Goal: Task Accomplishment & Management: Complete application form

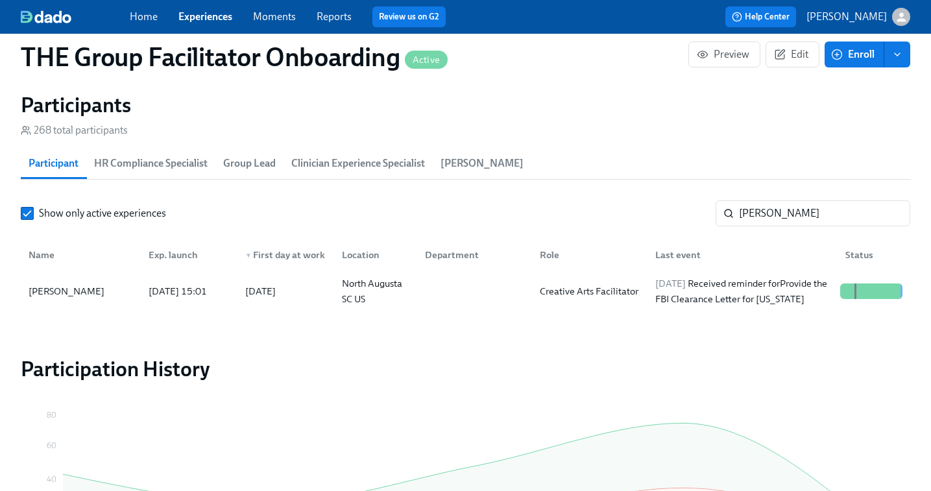
scroll to position [0, 20822]
click at [202, 12] on link "Experiences" at bounding box center [205, 16] width 54 height 12
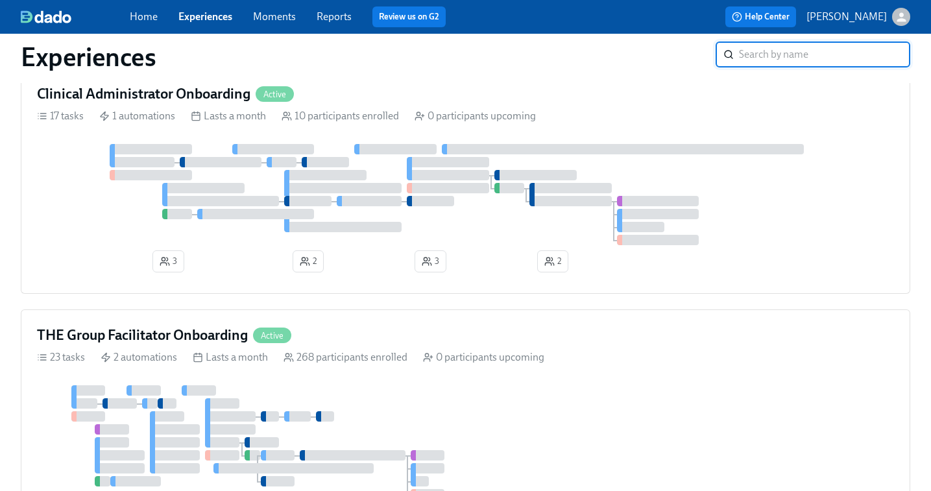
scroll to position [862, 0]
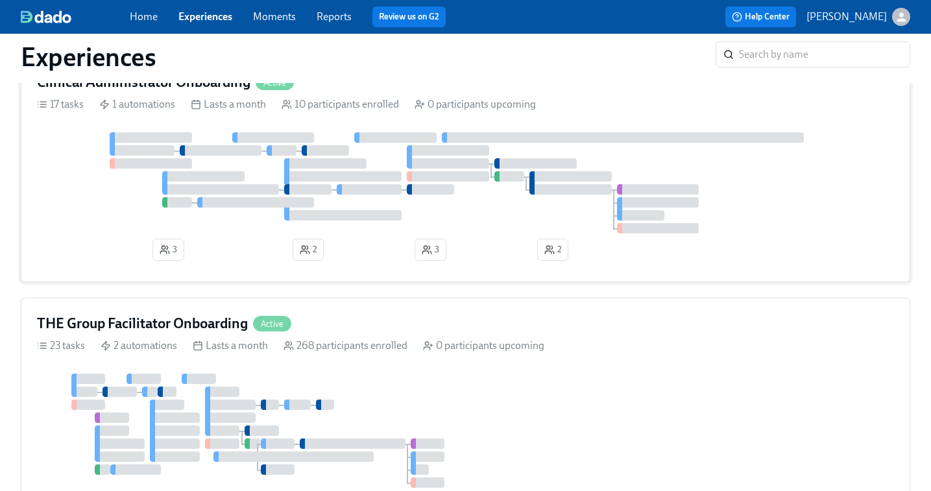
click at [240, 168] on div at bounding box center [465, 182] width 857 height 101
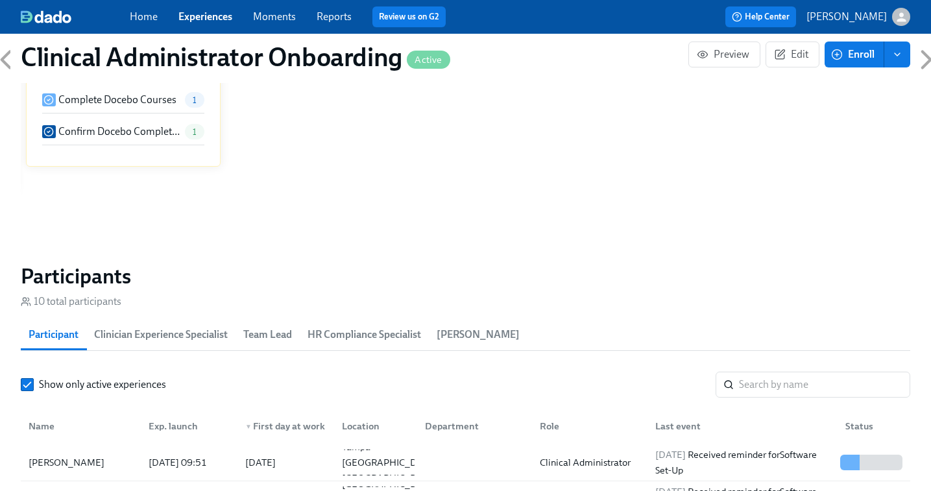
scroll to position [1025, 0]
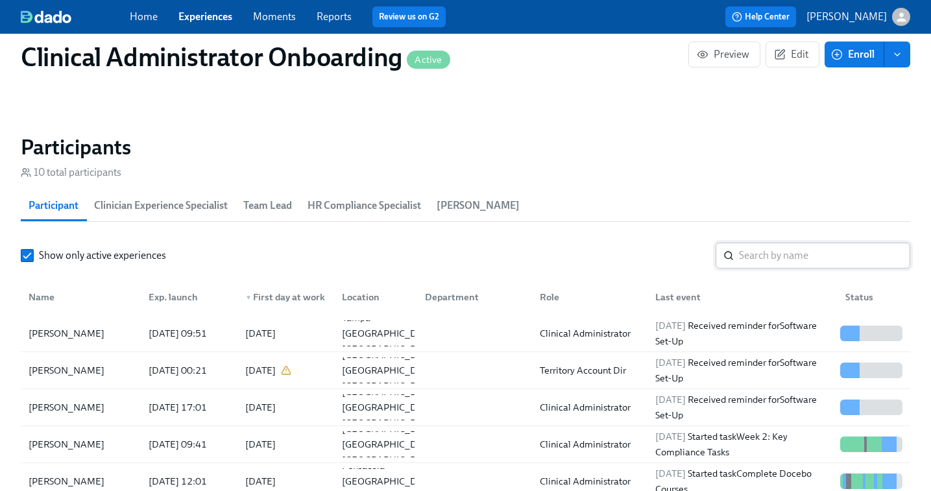
click at [748, 258] on input "search" at bounding box center [824, 256] width 171 height 26
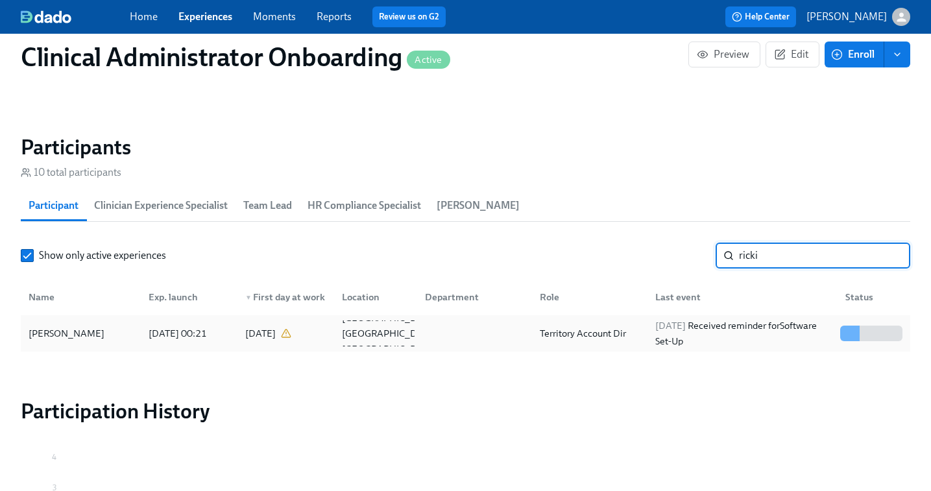
type input "ricki"
click at [573, 340] on div "Territory Account Dir" at bounding box center [582, 334] width 97 height 16
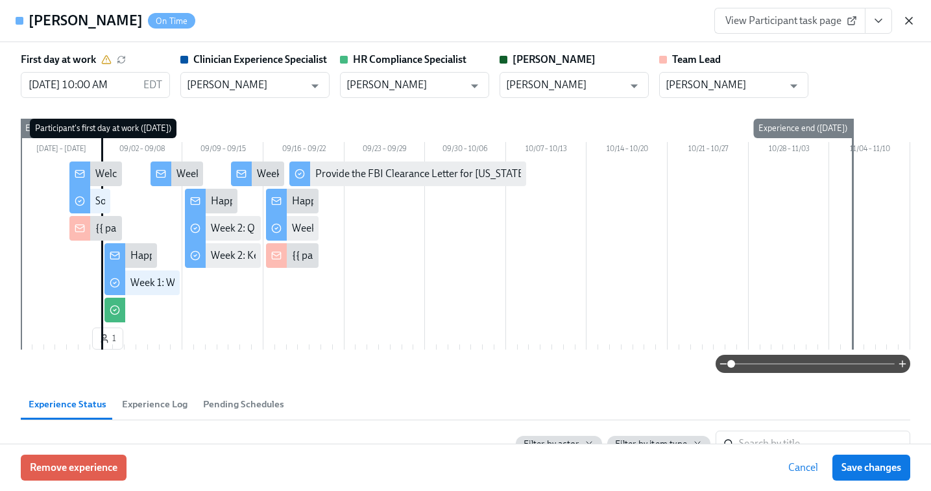
click at [909, 18] on icon "button" at bounding box center [908, 20] width 13 height 13
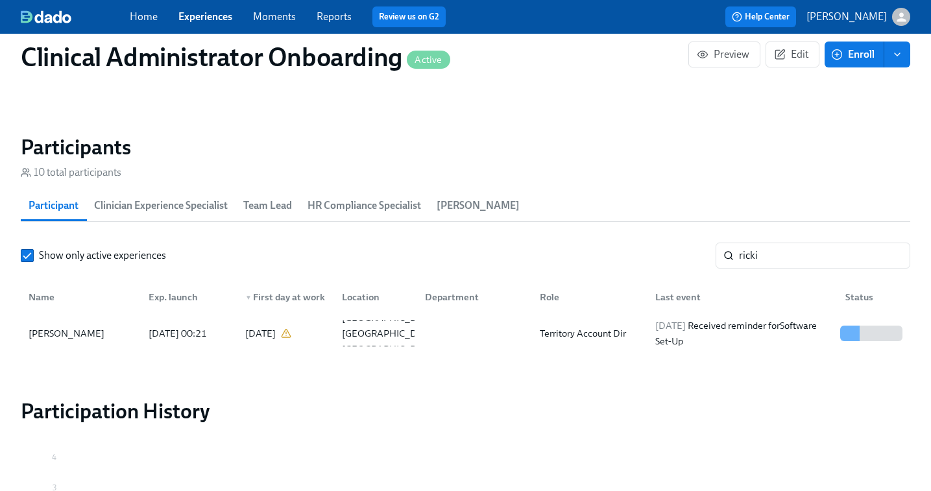
click at [207, 14] on link "Experiences" at bounding box center [205, 16] width 54 height 12
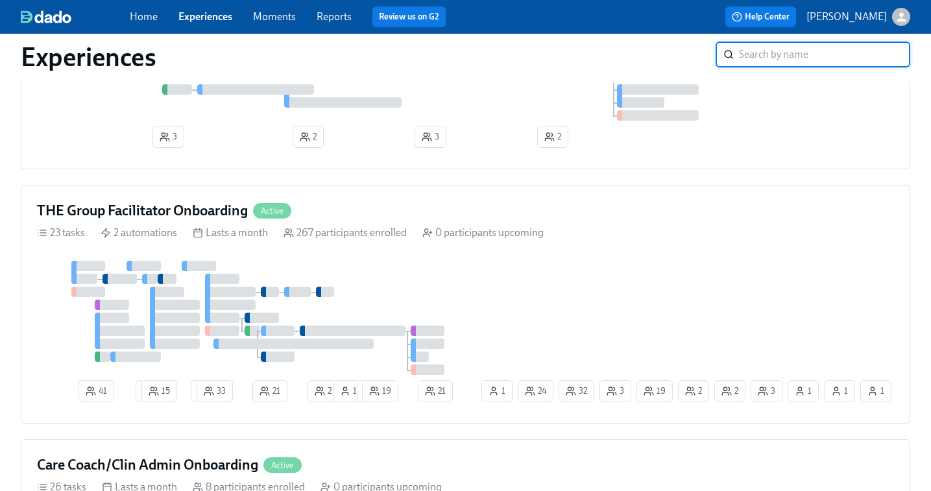
scroll to position [1028, 0]
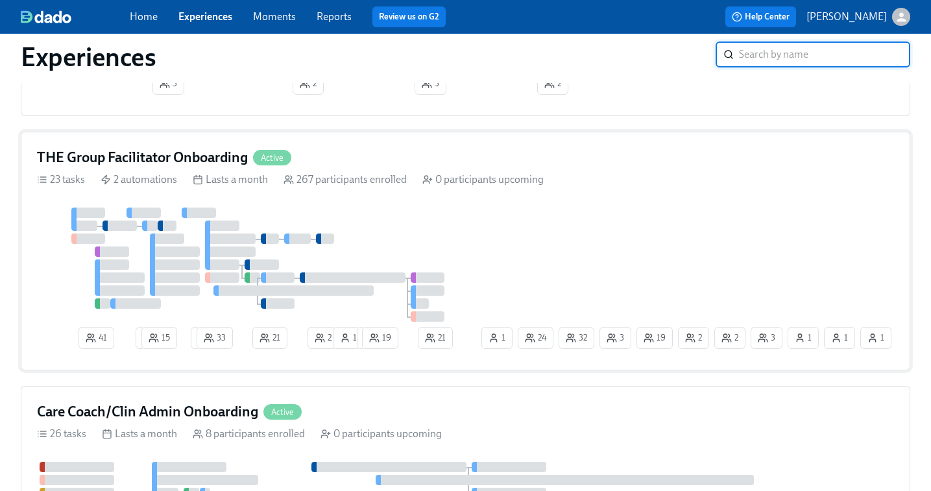
click at [647, 254] on div "41 2 15 2 33 21 22 1 1 19 3 2 2 19 32 1 3 24 1 1 21 1" at bounding box center [465, 281] width 857 height 147
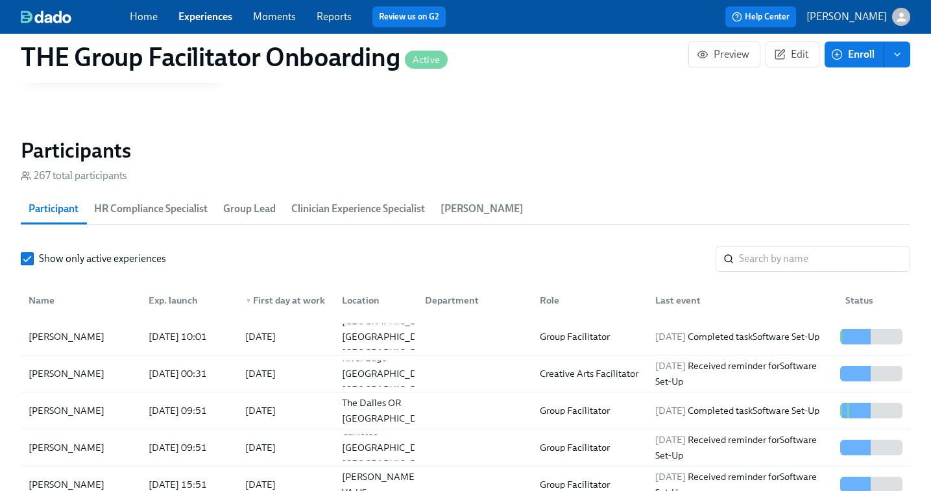
scroll to position [1091, 0]
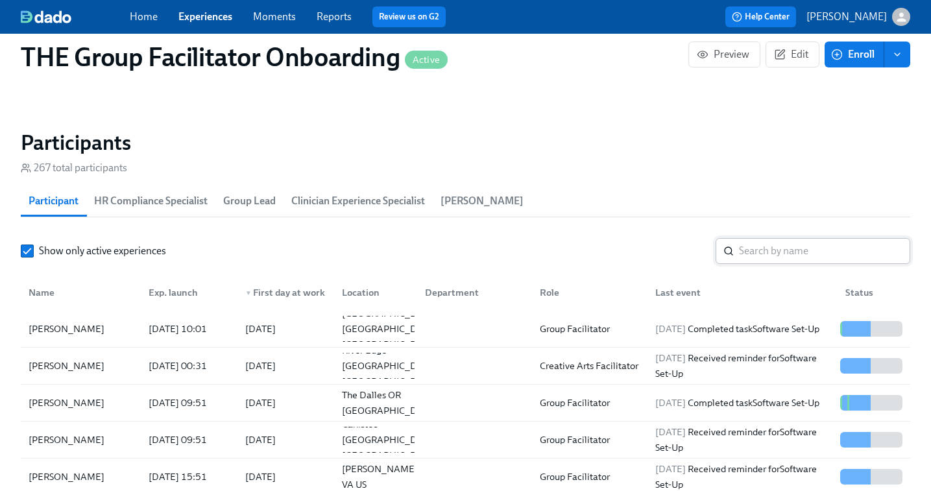
click at [761, 251] on input "search" at bounding box center [824, 251] width 171 height 26
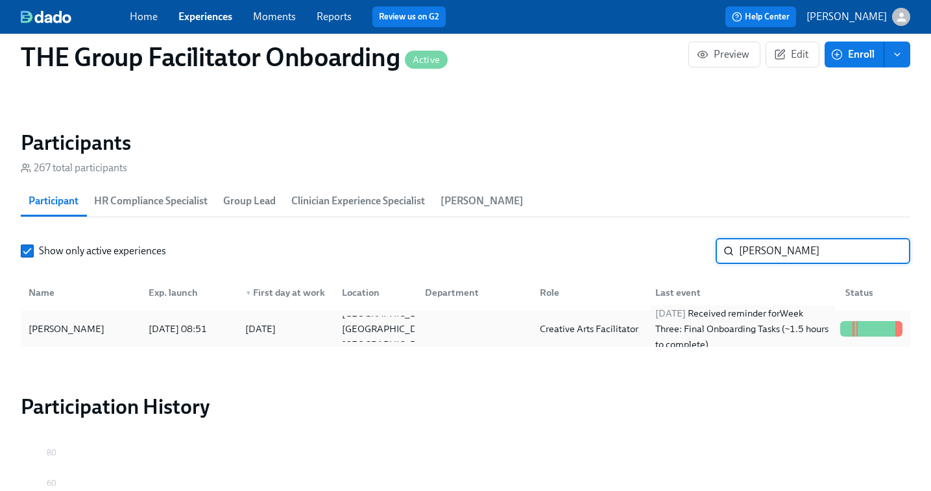
type input "[PERSON_NAME]"
click at [672, 333] on div "[DATE] Received reminder for Week Three: Final Onboarding Tasks (~1.5 hours to …" at bounding box center [742, 328] width 185 height 47
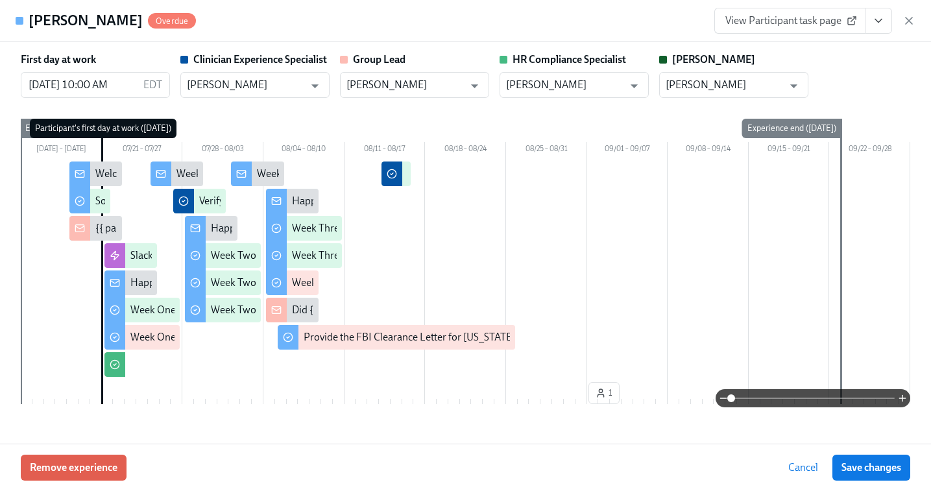
click at [776, 14] on span "View Participant task page" at bounding box center [789, 20] width 129 height 13
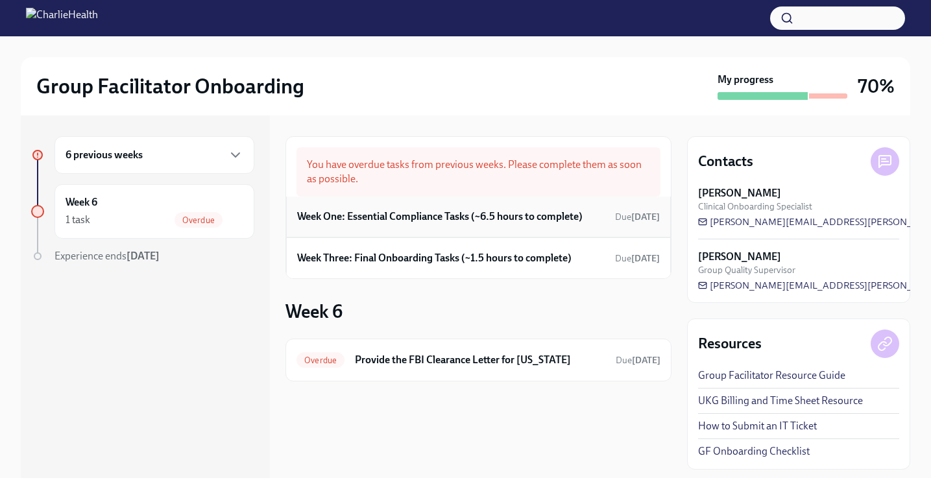
click at [494, 217] on h6 "Week One: Essential Compliance Tasks (~6.5 hours to complete)" at bounding box center [439, 216] width 285 height 14
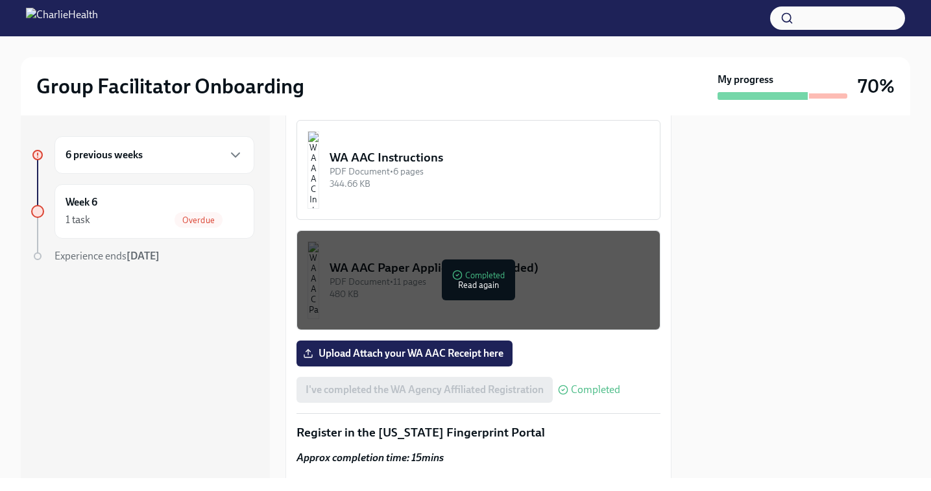
scroll to position [1259, 0]
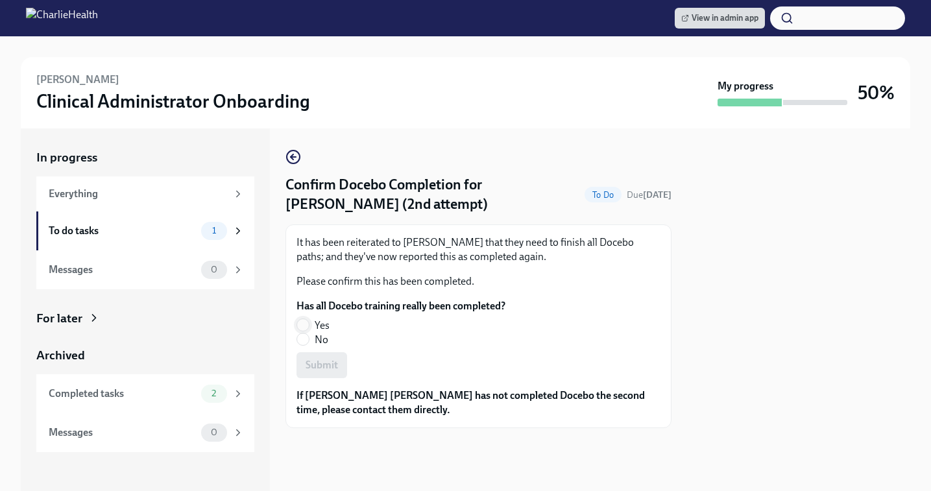
click at [305, 330] on input "Yes" at bounding box center [303, 325] width 12 height 12
radio input "true"
click at [309, 353] on button "Submit" at bounding box center [321, 365] width 51 height 26
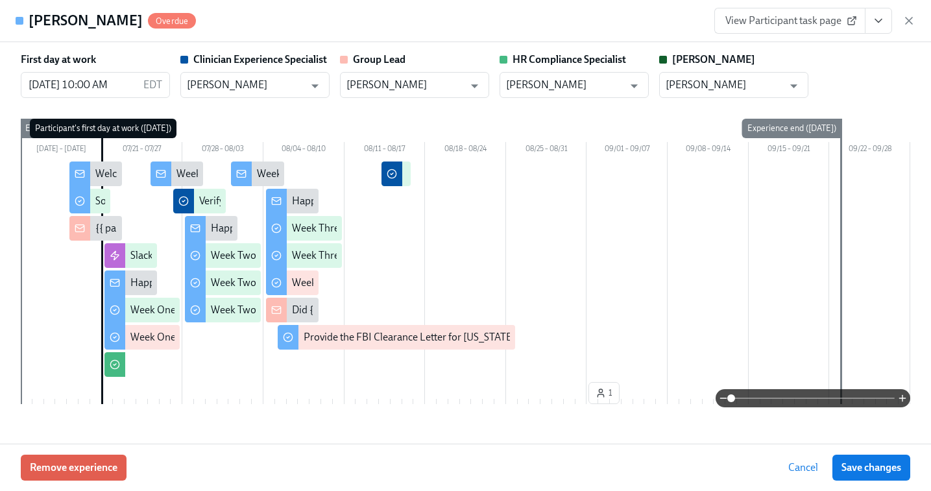
scroll to position [1091, 0]
click at [907, 21] on icon "button" at bounding box center [908, 20] width 13 height 13
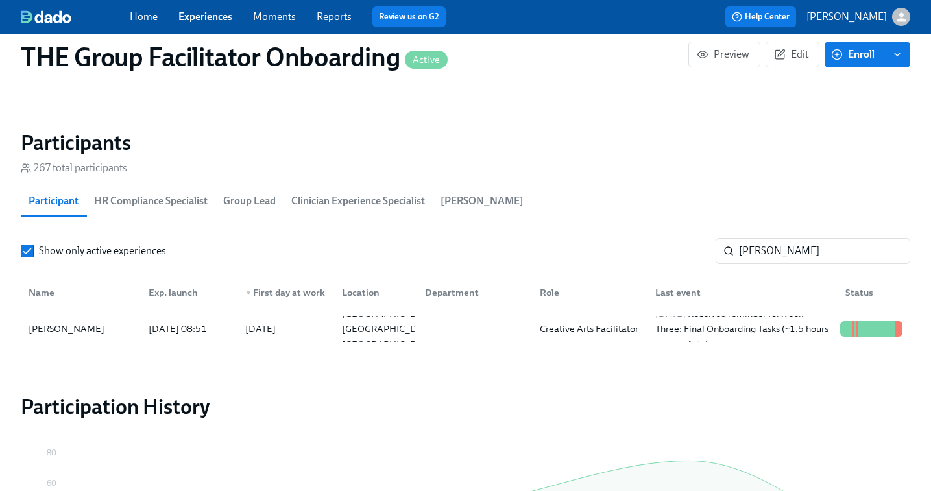
click at [206, 12] on link "Experiences" at bounding box center [205, 16] width 54 height 12
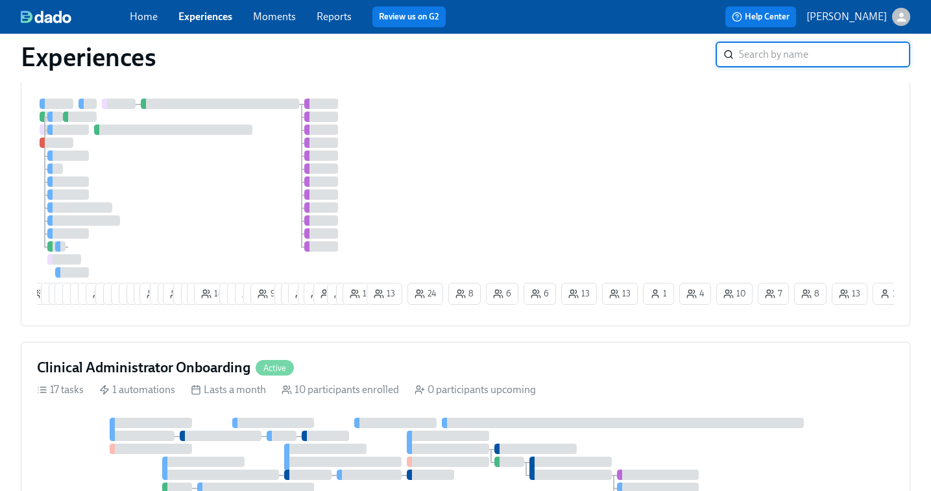
scroll to position [705, 0]
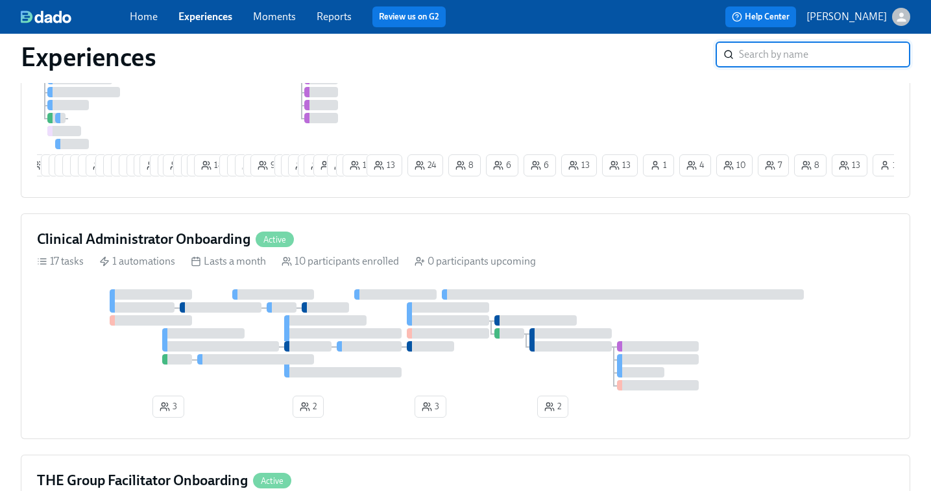
click at [295, 309] on div at bounding box center [282, 307] width 30 height 10
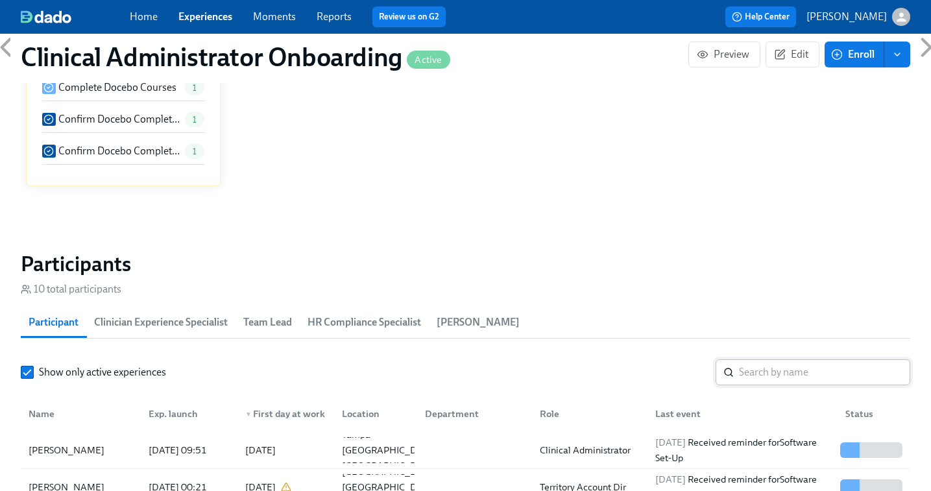
scroll to position [965, 0]
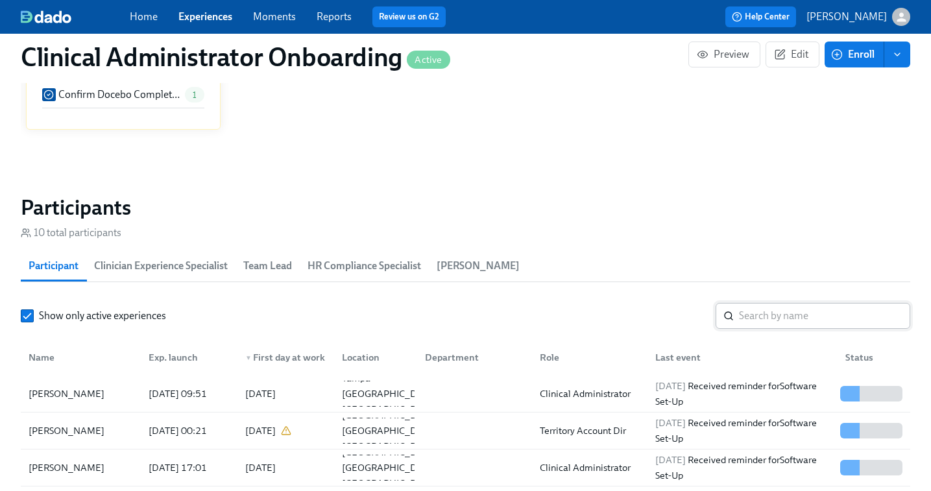
click at [734, 326] on div "​" at bounding box center [812, 316] width 195 height 26
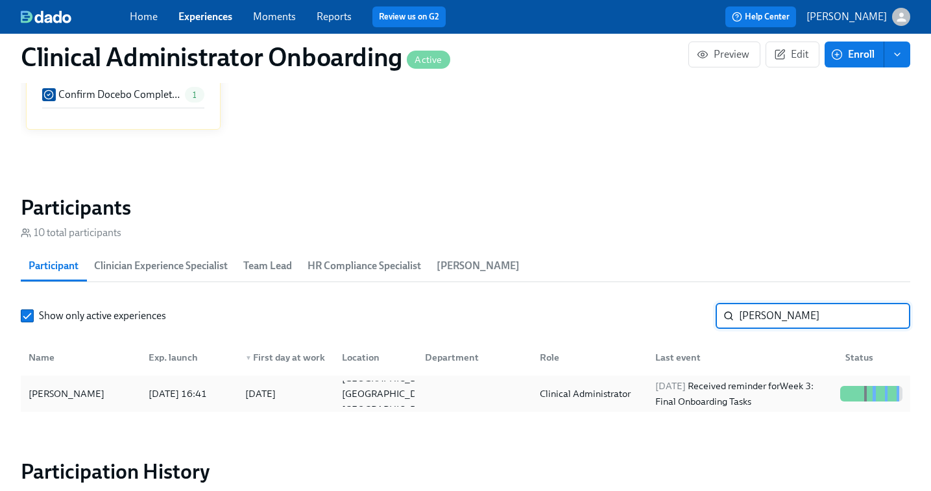
type input "martina"
click at [705, 394] on div "2025/09/02 Received reminder for Week 3: Final Onboarding Tasks" at bounding box center [742, 393] width 185 height 31
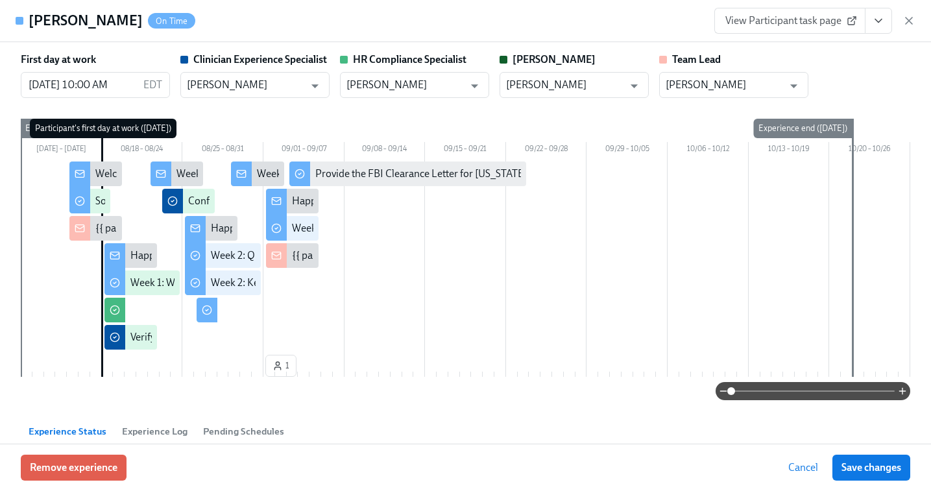
click at [807, 14] on span "View Participant task page" at bounding box center [789, 20] width 129 height 13
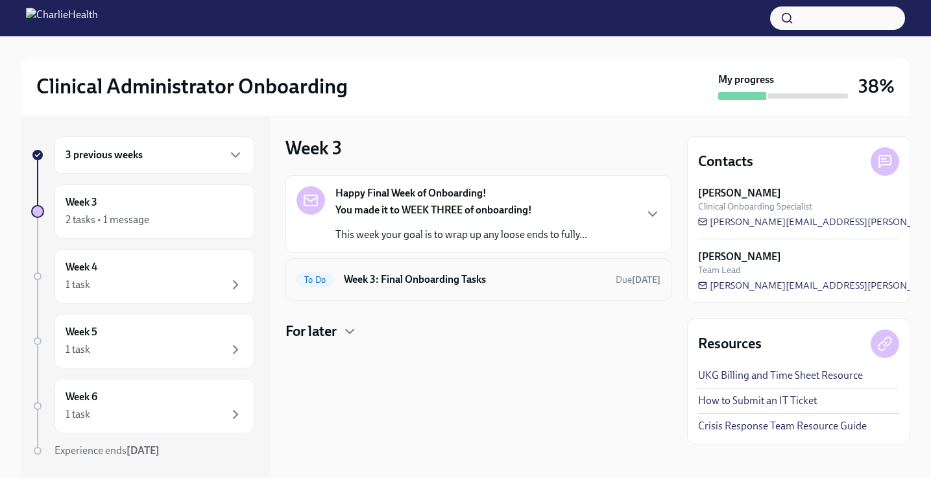
click at [344, 276] on h6 "Week 3: Final Onboarding Tasks" at bounding box center [474, 279] width 261 height 14
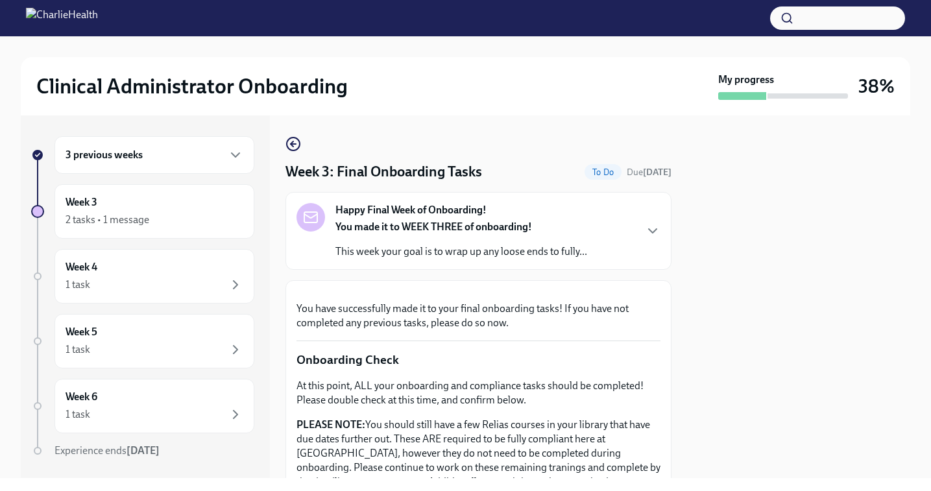
click at [106, 150] on h6 "3 previous weeks" at bounding box center [103, 155] width 77 height 14
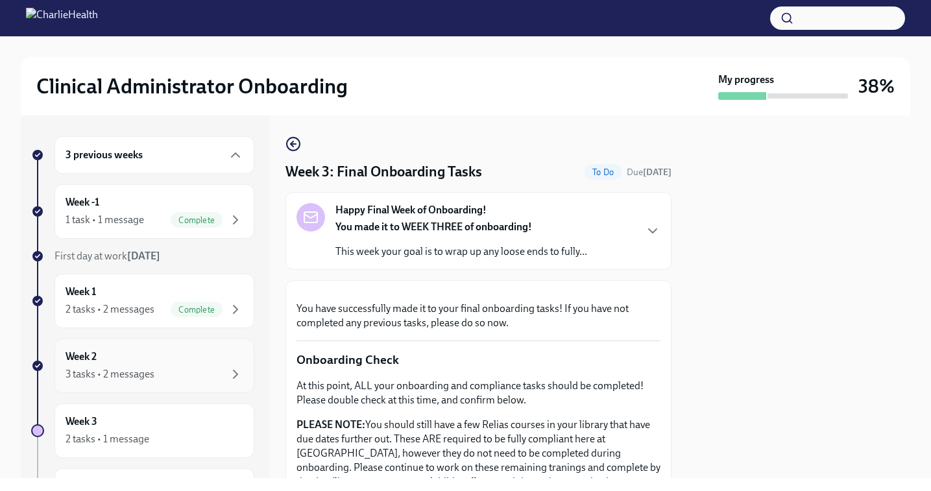
click at [117, 363] on div "Week 2 3 tasks • 2 messages" at bounding box center [154, 366] width 178 height 32
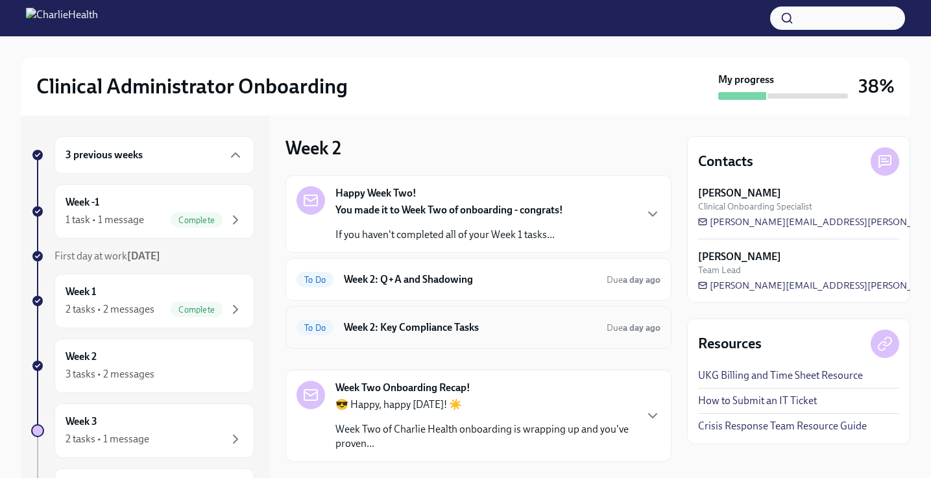
scroll to position [65, 0]
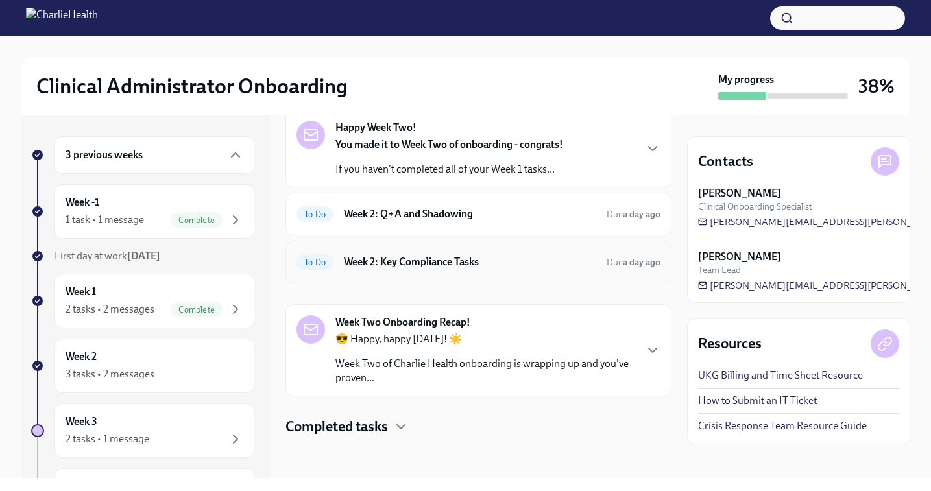
click at [443, 262] on h6 "Week 2: Key Compliance Tasks" at bounding box center [470, 262] width 252 height 14
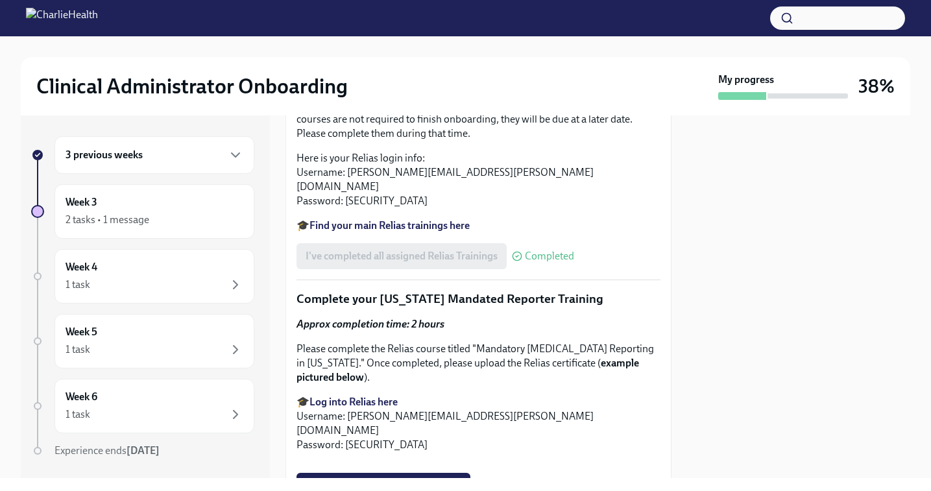
scroll to position [1073, 0]
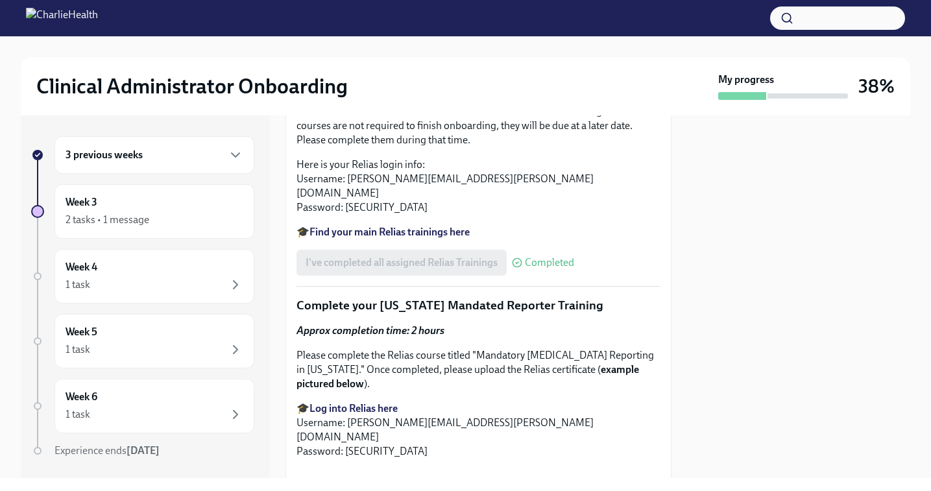
drag, startPoint x: 437, startPoint y: 289, endPoint x: 315, endPoint y: 249, distance: 128.4
click at [315, 80] on ul "Cultural Awareness and Humility De-Escalation Techniques Employee Orientation a…" at bounding box center [478, 51] width 364 height 57
copy ul "Cultural Awareness and Humility De-Escalation Techniques Employee Orientation a…"
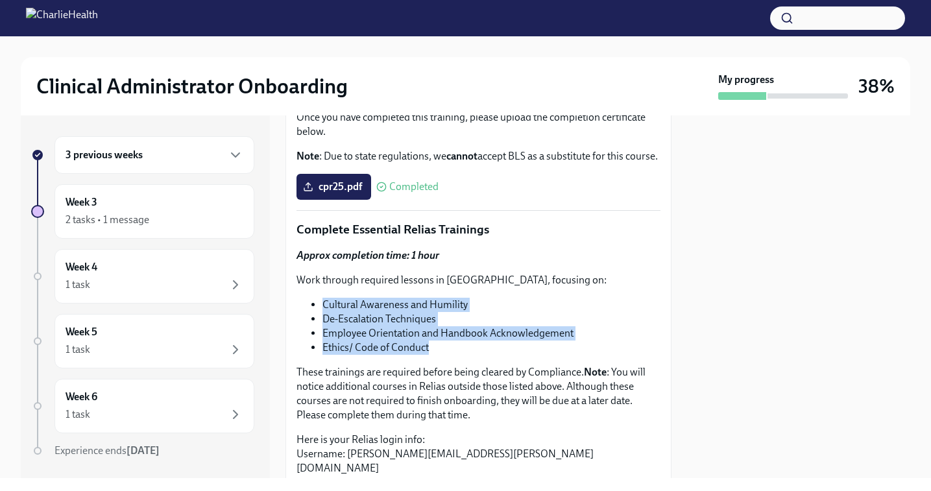
scroll to position [759, 0]
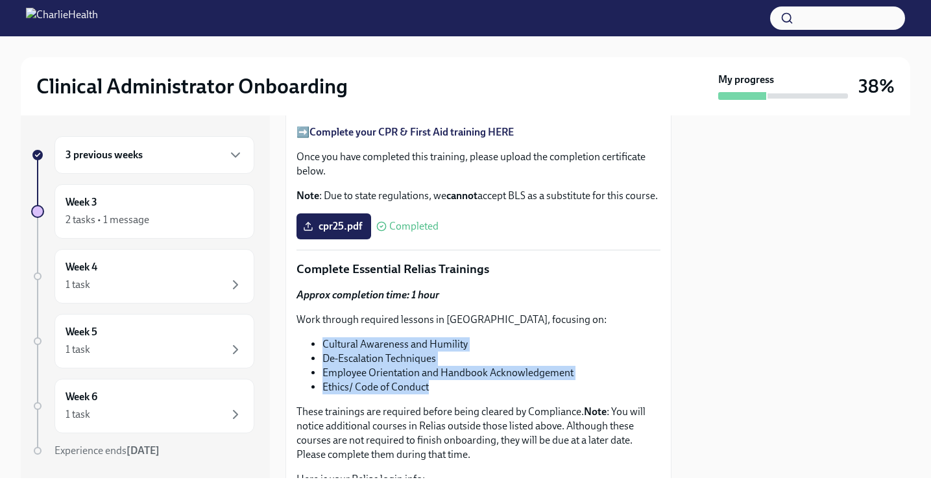
click at [438, 45] on span "I've signed my AZ Criminal History Affidavit" at bounding box center [403, 38] width 196 height 13
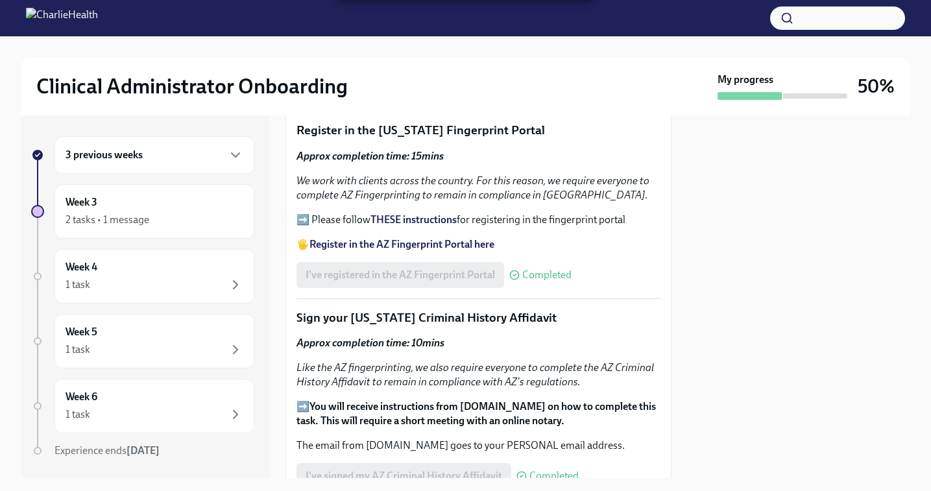
scroll to position [25, 0]
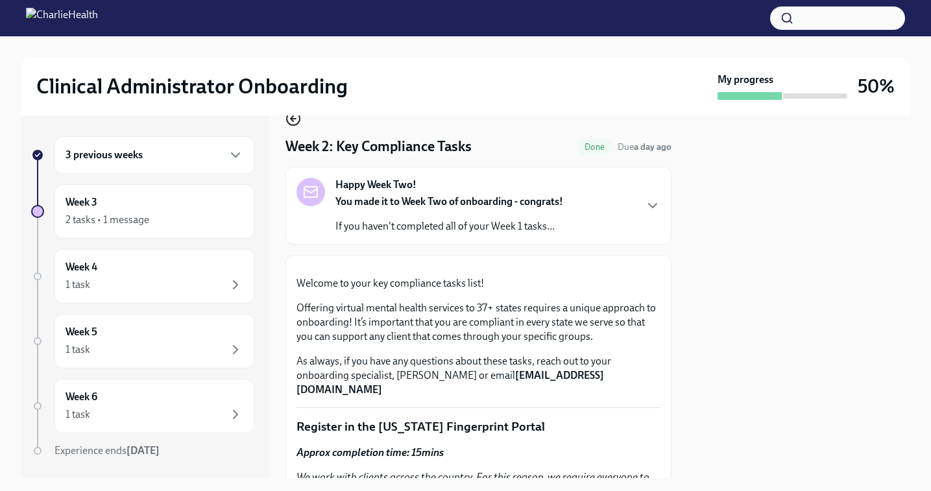
click at [294, 123] on icon "button" at bounding box center [293, 119] width 16 height 16
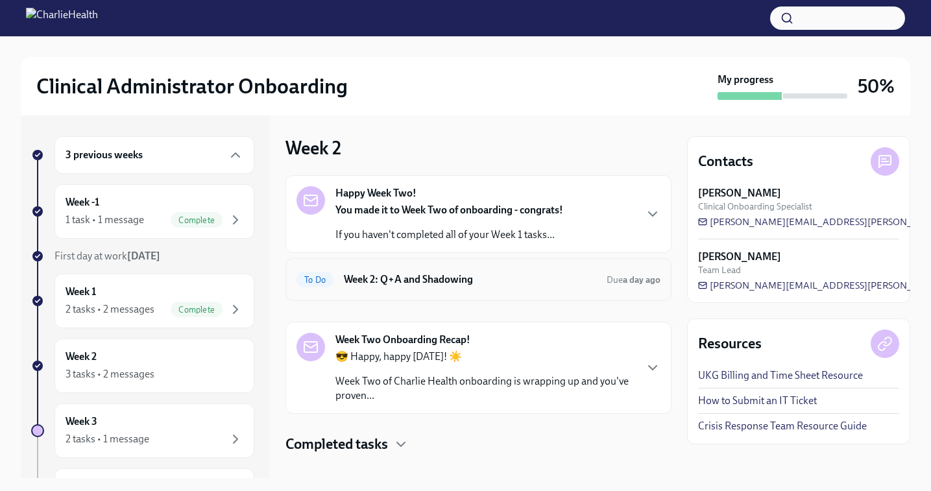
click at [418, 278] on h6 "Week 2: Q+A and Shadowing" at bounding box center [470, 279] width 252 height 14
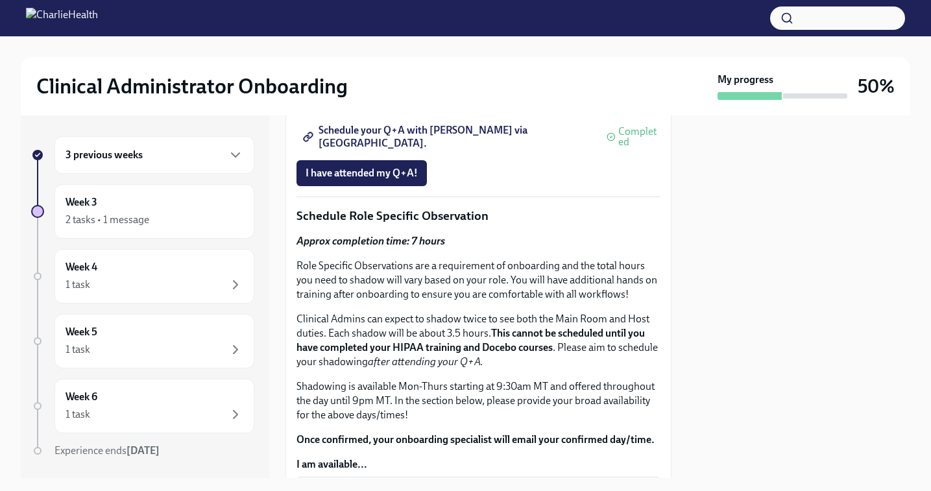
scroll to position [423, 0]
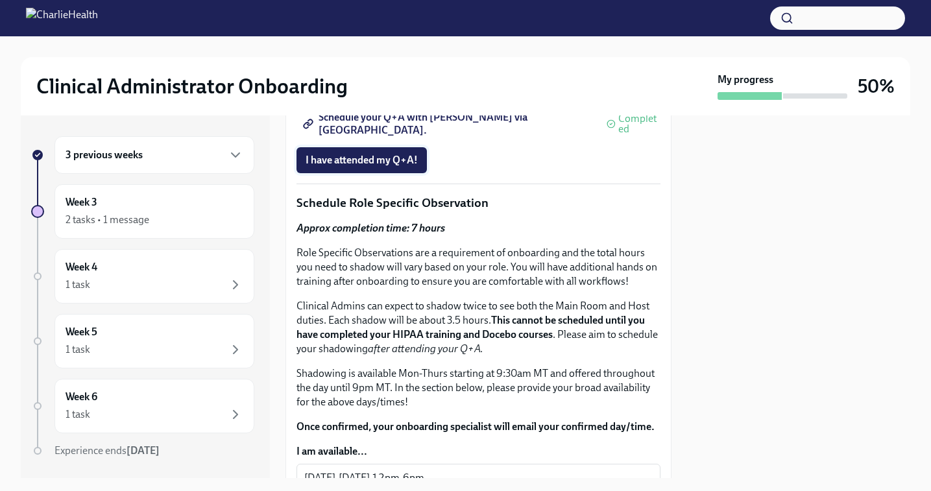
click at [370, 167] on span "I have attended my Q+A!" at bounding box center [361, 160] width 112 height 13
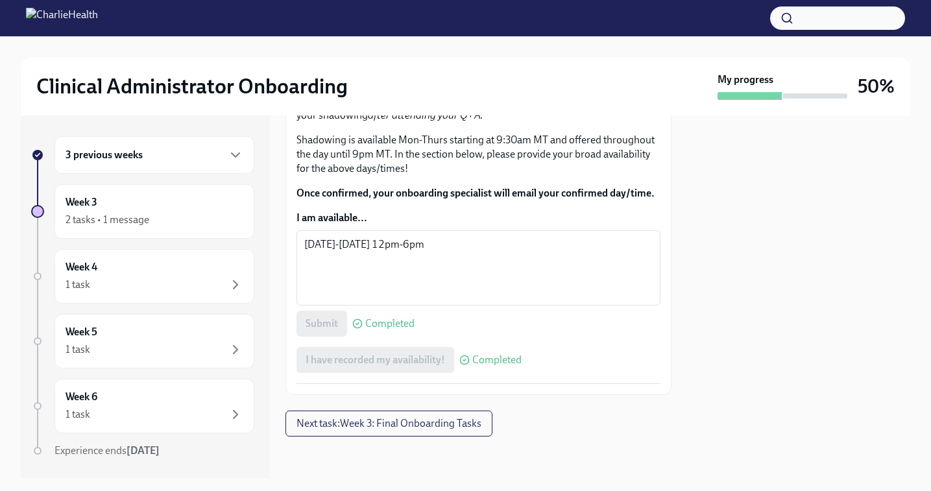
scroll to position [872, 0]
